Goal: Navigation & Orientation: Find specific page/section

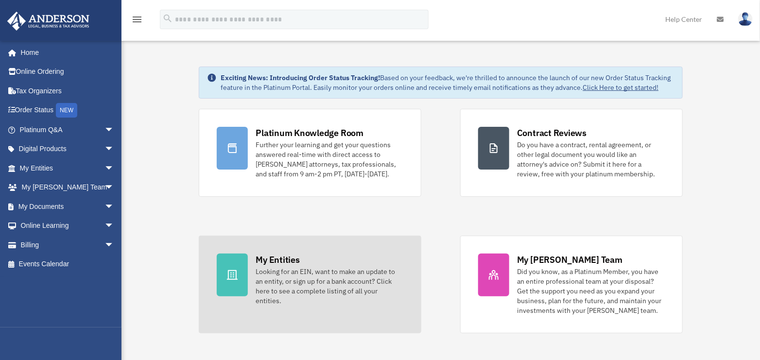
click at [304, 283] on div "Looking for an EIN, want to make an update to an entity, or sign up for a bank …" at bounding box center [330, 286] width 148 height 39
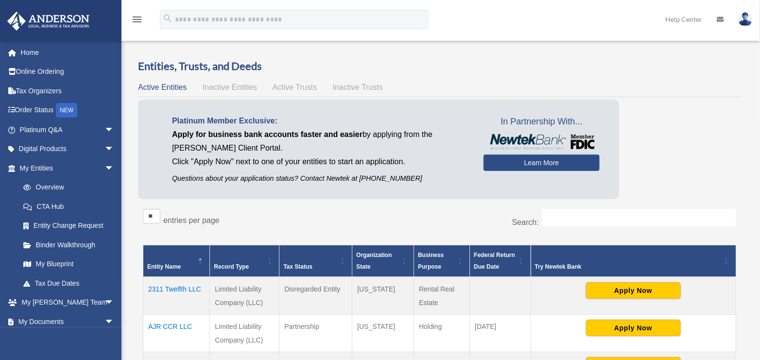
scroll to position [49, 0]
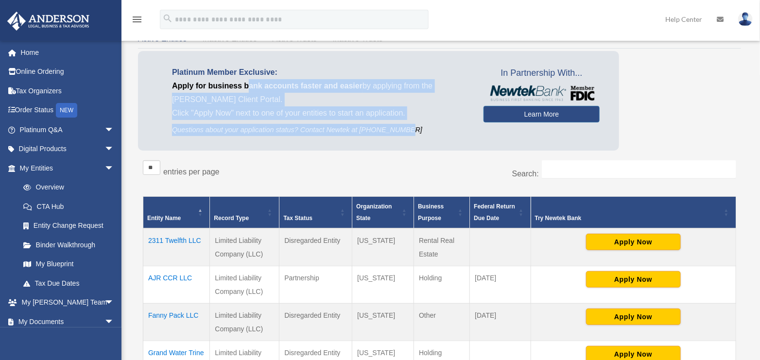
drag, startPoint x: 249, startPoint y: 86, endPoint x: 410, endPoint y: 132, distance: 166.8
click at [410, 132] on div "Platinum Member Exclusive: Apply for business bank accounts faster and easier b…" at bounding box center [320, 101] width 326 height 70
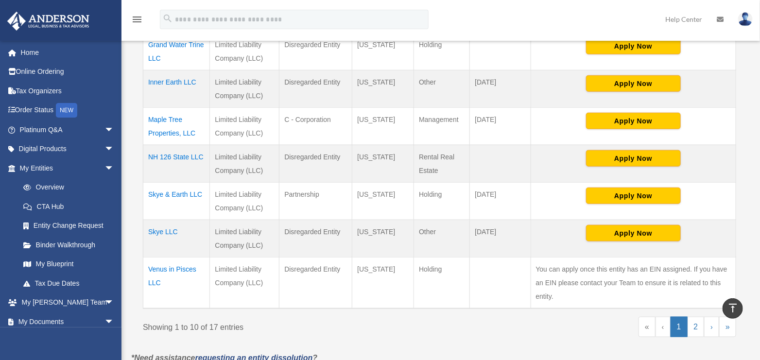
scroll to position [242, 0]
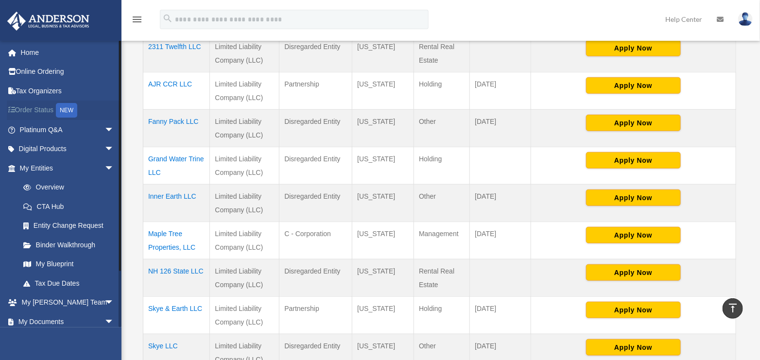
click at [35, 108] on link "Order Status NEW" at bounding box center [68, 111] width 122 height 20
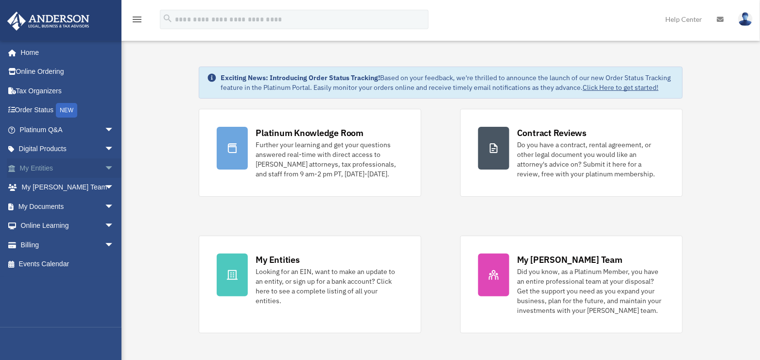
click at [40, 167] on link "My Entities arrow_drop_down" at bounding box center [68, 167] width 122 height 19
click at [104, 168] on span "arrow_drop_down" at bounding box center [113, 168] width 19 height 20
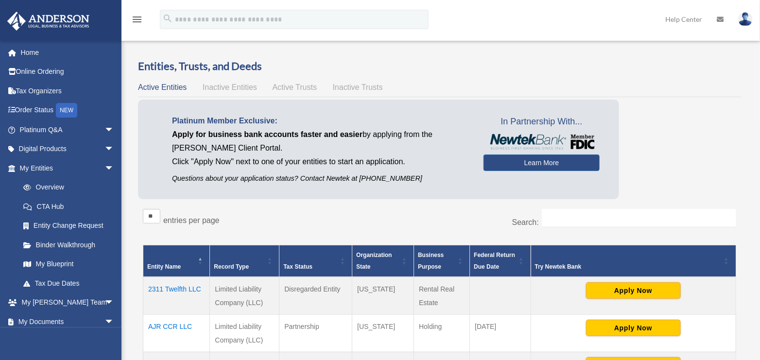
click at [311, 87] on span "Active Trusts" at bounding box center [295, 87] width 45 height 8
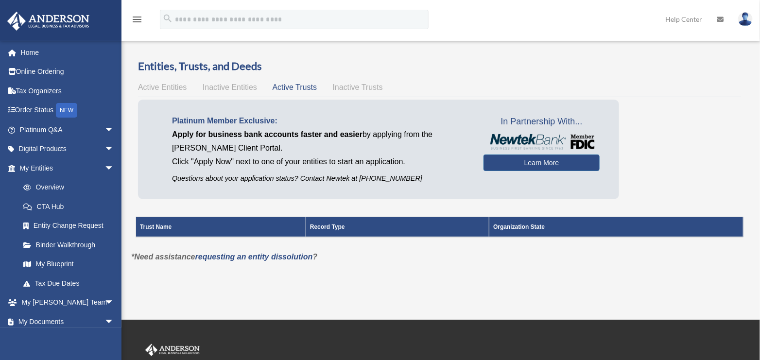
click at [153, 91] on span "Active Entities" at bounding box center [162, 87] width 49 height 8
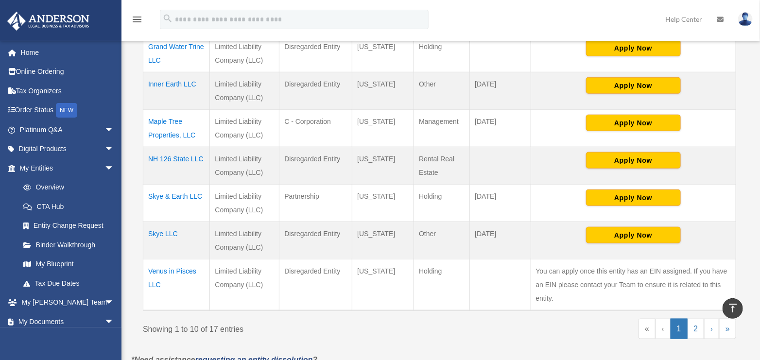
scroll to position [389, 0]
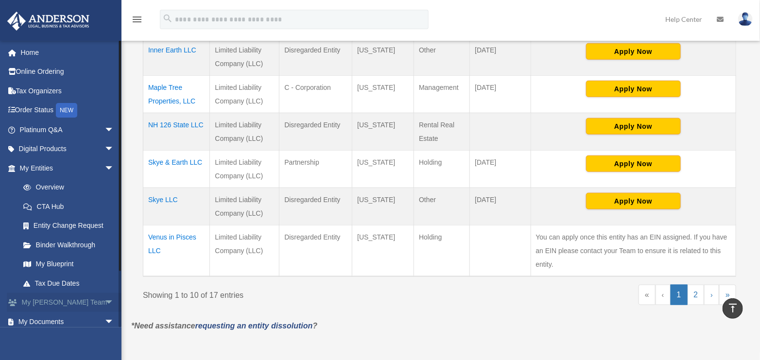
click at [49, 301] on link "My Anderson Team arrow_drop_down" at bounding box center [68, 302] width 122 height 19
click at [104, 300] on span "arrow_drop_down" at bounding box center [113, 303] width 19 height 20
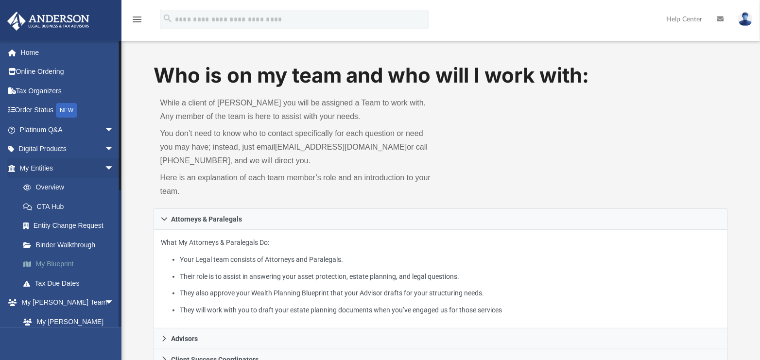
click at [29, 261] on span at bounding box center [32, 264] width 7 height 7
